Goal: Task Accomplishment & Management: Complete application form

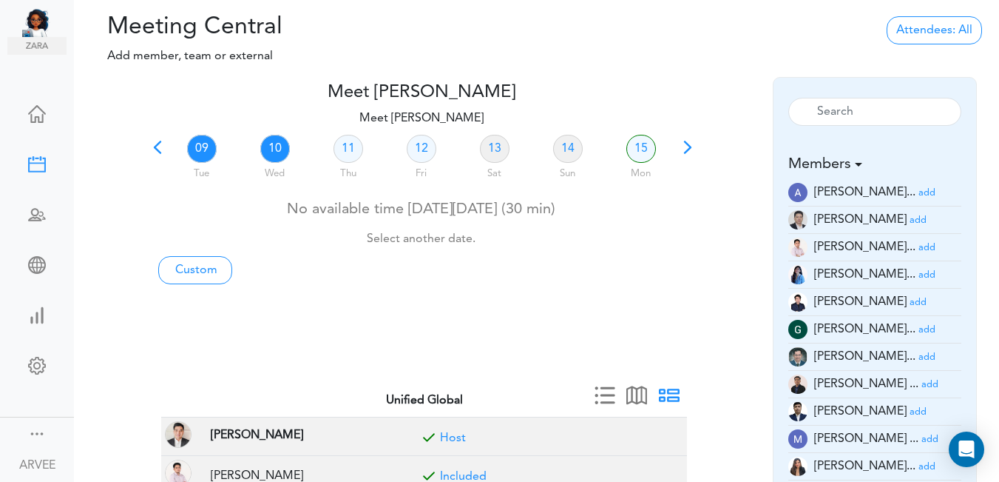
click at [277, 148] on link "10" at bounding box center [275, 149] width 30 height 28
click at [208, 269] on link "Custom" at bounding box center [195, 270] width 74 height 28
type input "Meet [PERSON_NAME]"
type input "[URL][DOMAIN_NAME][SECURITY_DATA]"
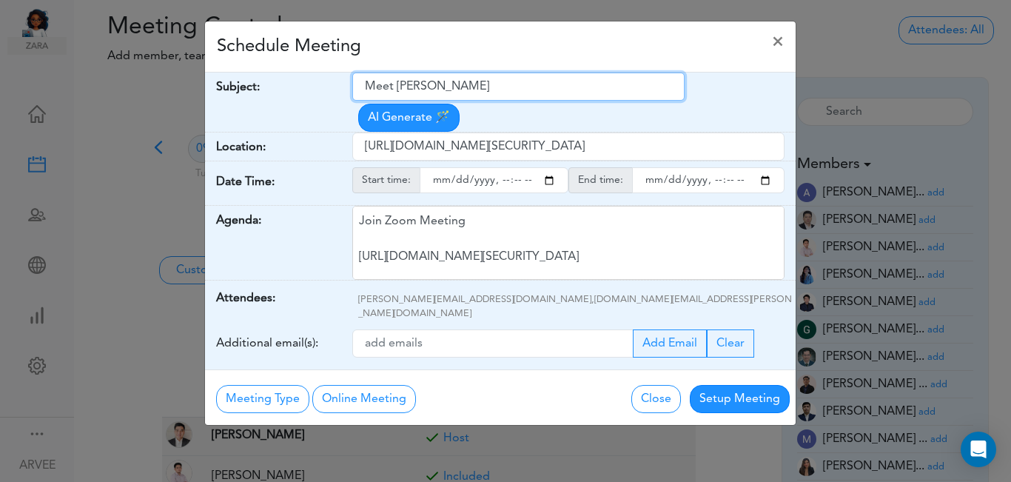
drag, startPoint x: 368, startPoint y: 89, endPoint x: 526, endPoint y: 80, distance: 158.6
click at [526, 80] on input "Meet [PERSON_NAME]" at bounding box center [518, 86] width 332 height 28
paste input "ABG | [PERSON_NAME] | 2025 Tax Planning"
type input "ABG | [PERSON_NAME] | 2025 Tax Planning"
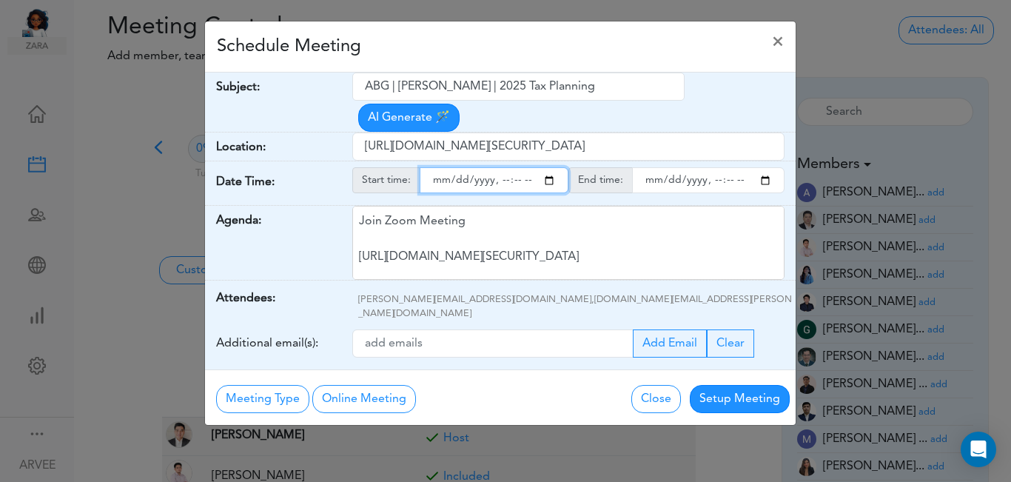
click at [549, 167] on input "starttime" at bounding box center [493, 180] width 149 height 26
click at [496, 167] on input "starttime" at bounding box center [493, 180] width 149 height 26
type input "[DATE]T15:49"
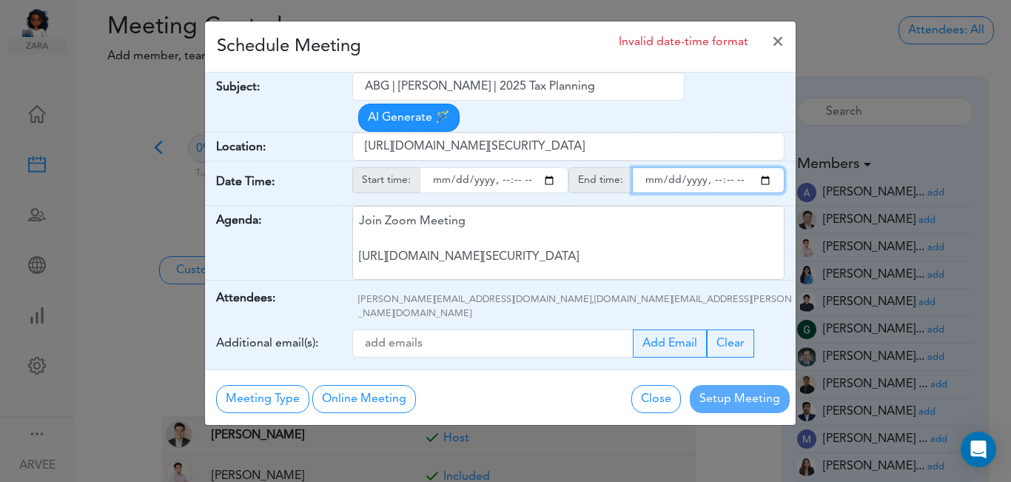
click at [767, 167] on input "endtime" at bounding box center [708, 180] width 152 height 26
click at [713, 167] on input "endtime" at bounding box center [708, 180] width 152 height 26
type input "[DATE]T16:49"
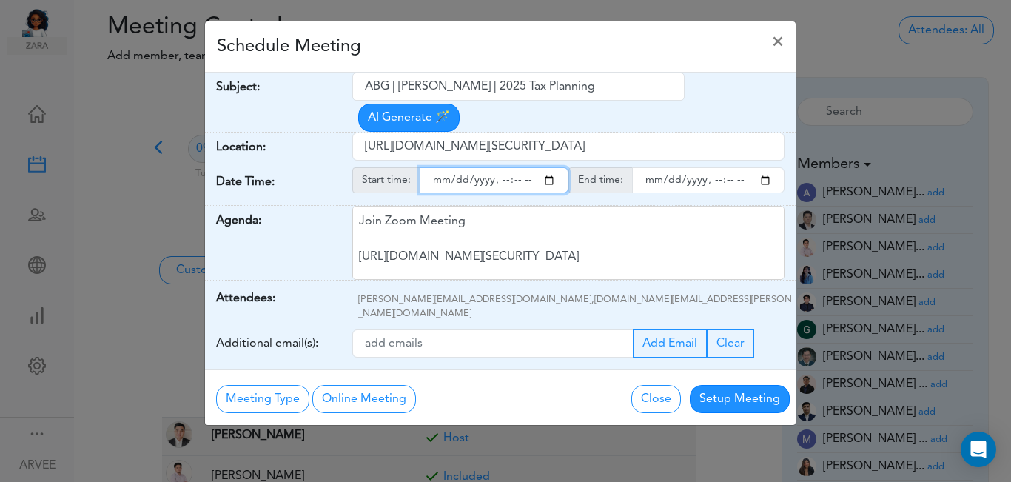
click at [516, 167] on input "starttime" at bounding box center [493, 180] width 149 height 26
type input "[DATE]T15:00"
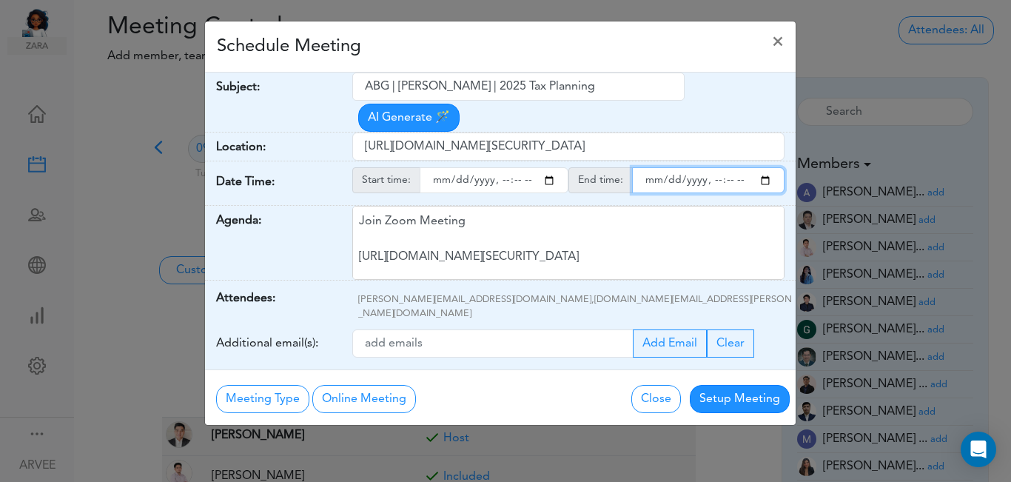
click at [727, 167] on input "endtime" at bounding box center [708, 180] width 152 height 26
type input "[DATE]T16:00"
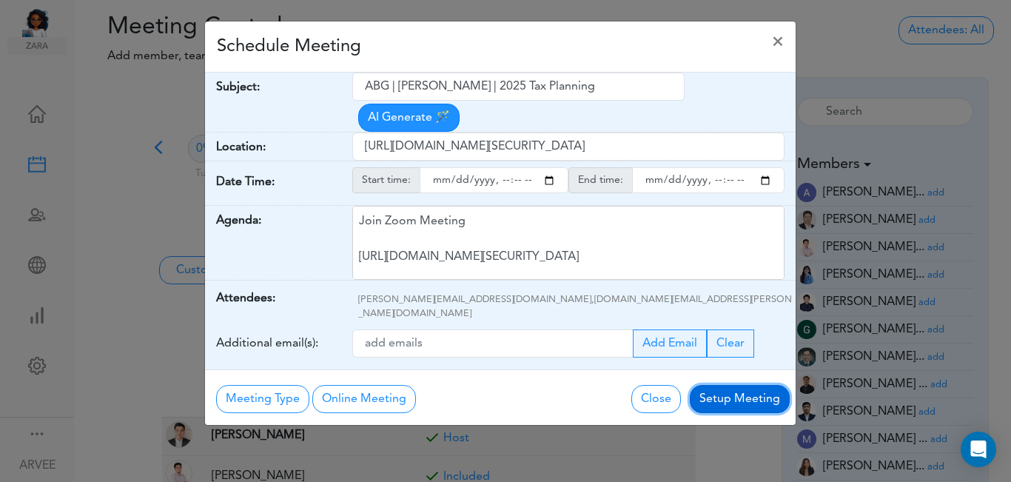
click at [719, 385] on button "Setup Meeting" at bounding box center [739, 399] width 100 height 28
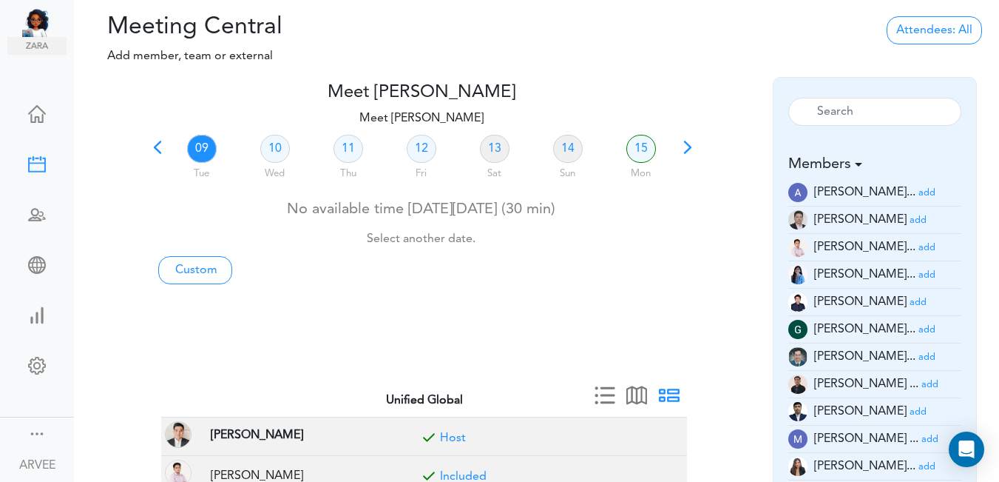
click at [152, 144] on span at bounding box center [157, 152] width 21 height 21
click at [644, 146] on link "08" at bounding box center [642, 149] width 30 height 28
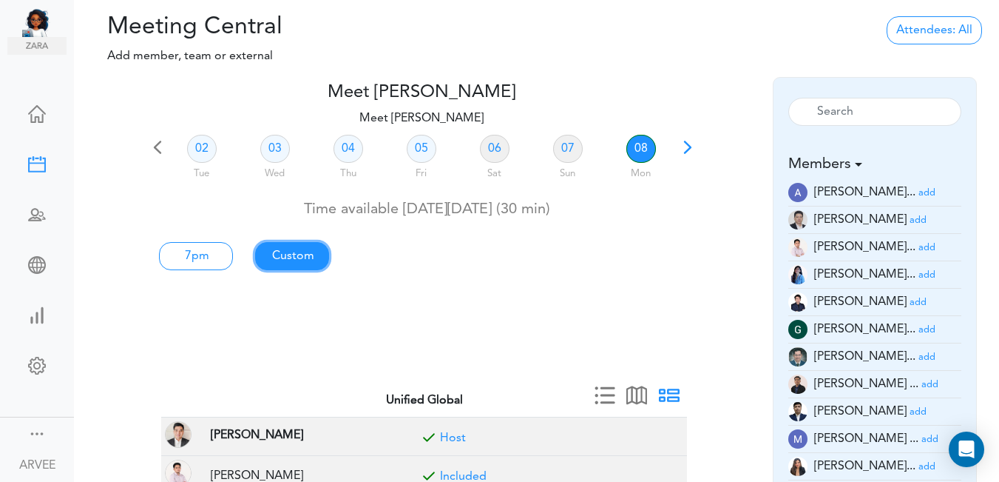
click at [233, 260] on link "Custom" at bounding box center [196, 256] width 74 height 28
type input "Meet [PERSON_NAME]"
type input "[URL][DOMAIN_NAME][SECURITY_DATA]"
type input "[DATE]T19:00"
type input "[DATE]T19:30"
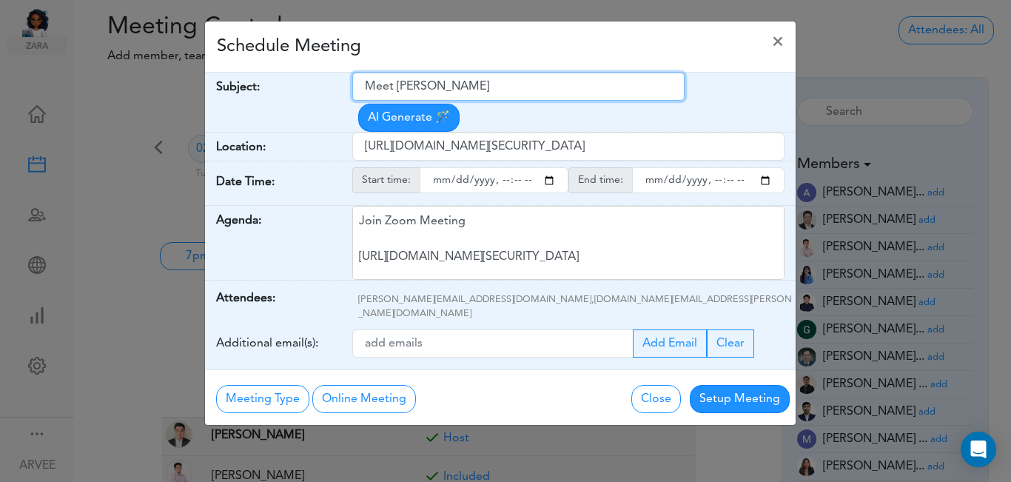
drag, startPoint x: 366, startPoint y: 85, endPoint x: 455, endPoint y: 90, distance: 88.9
click at [520, 75] on input "Meet [PERSON_NAME]" at bounding box center [518, 86] width 332 height 28
paste input "ABG | [PERSON_NAME] | 2025 Tax Planning"
type input "ABG | [PERSON_NAME] | 2025 Tax Planning"
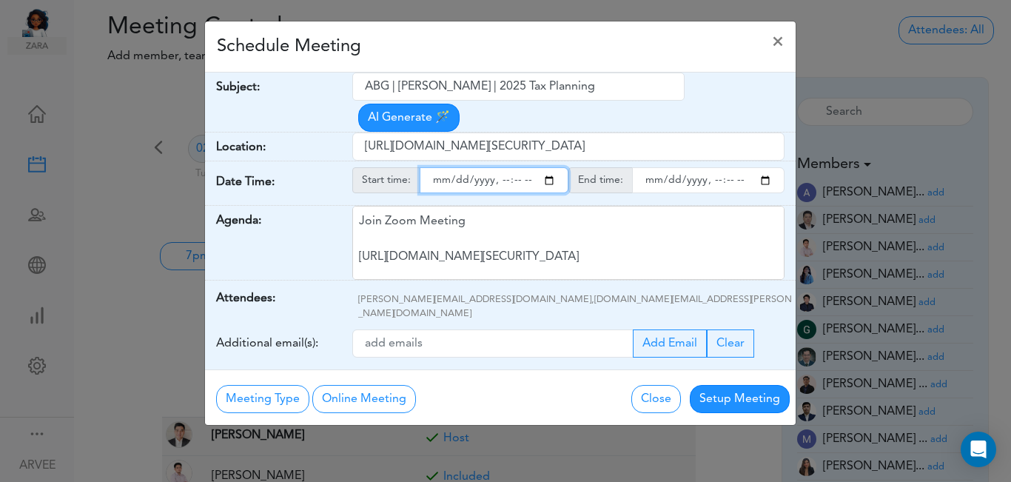
click at [550, 167] on input "starttime" at bounding box center [493, 180] width 149 height 26
click at [502, 167] on input "starttime" at bounding box center [493, 180] width 149 height 26
type input "[DATE]T17:00"
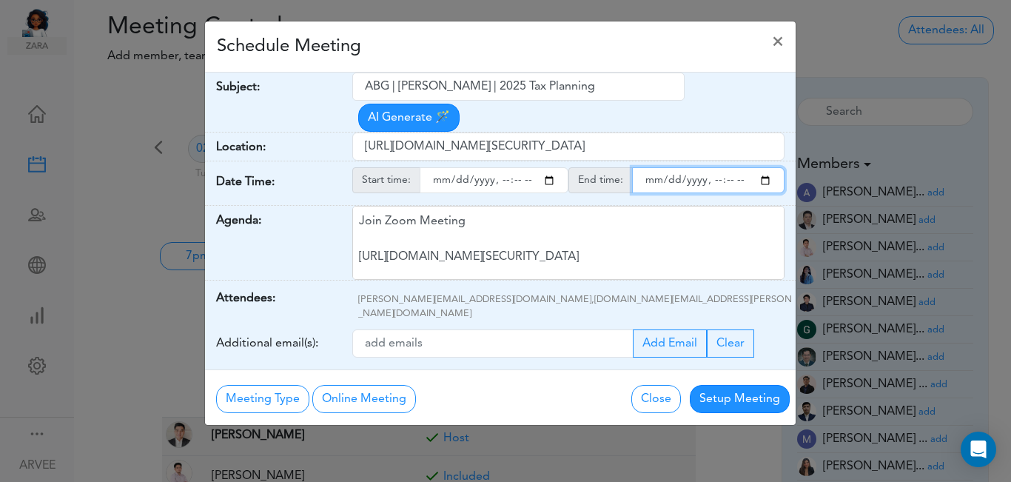
click at [766, 167] on input "endtime" at bounding box center [708, 180] width 152 height 26
click at [710, 167] on input "endtime" at bounding box center [708, 180] width 152 height 26
type input "[DATE]T18:00"
click at [567, 53] on div "Schedule Meeting ×" at bounding box center [500, 46] width 590 height 51
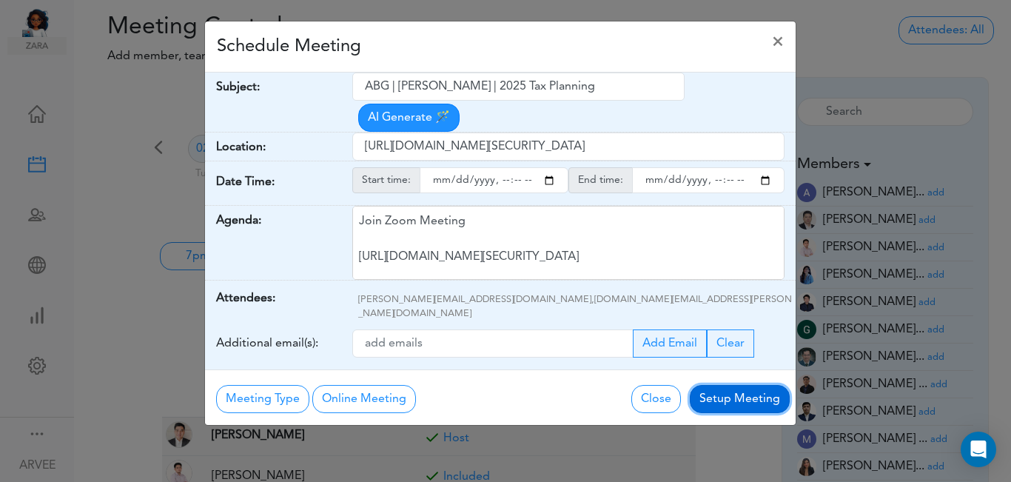
click at [743, 385] on button "Setup Meeting" at bounding box center [739, 399] width 100 height 28
